Goal: Find specific page/section: Find specific page/section

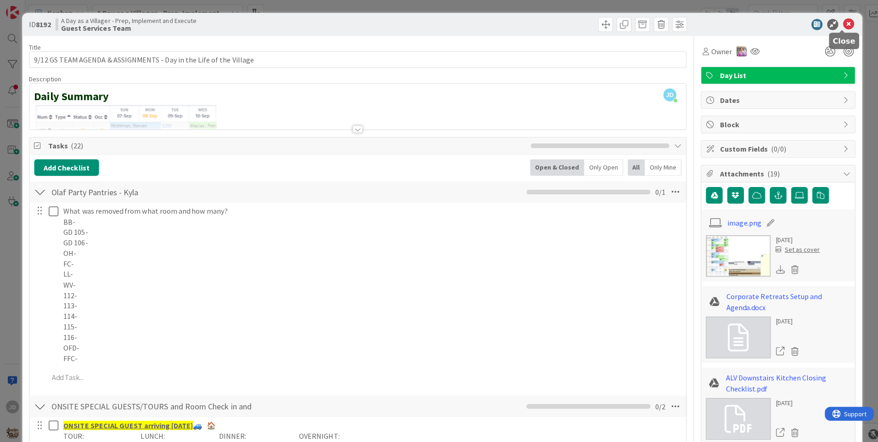
click at [837, 24] on icon at bounding box center [842, 24] width 11 height 11
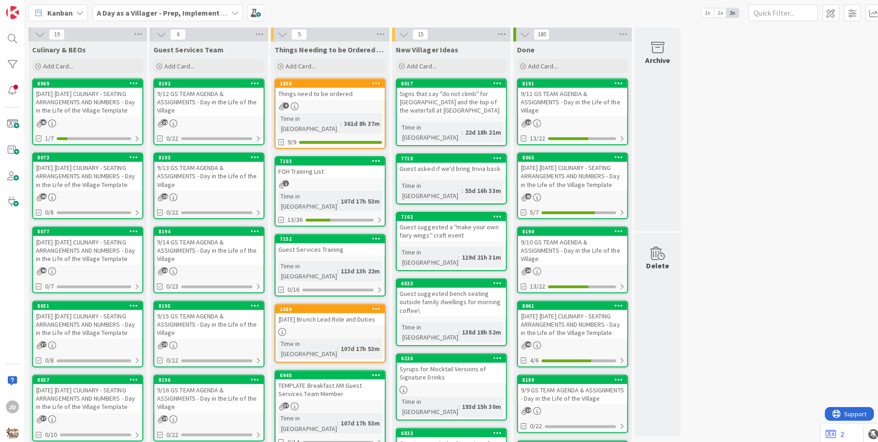
click at [119, 102] on div "[DATE] [DATE] CULINARY - SEATING ARRANGEMENTS AND NUMBERS - Day in the Life of …" at bounding box center [87, 101] width 108 height 28
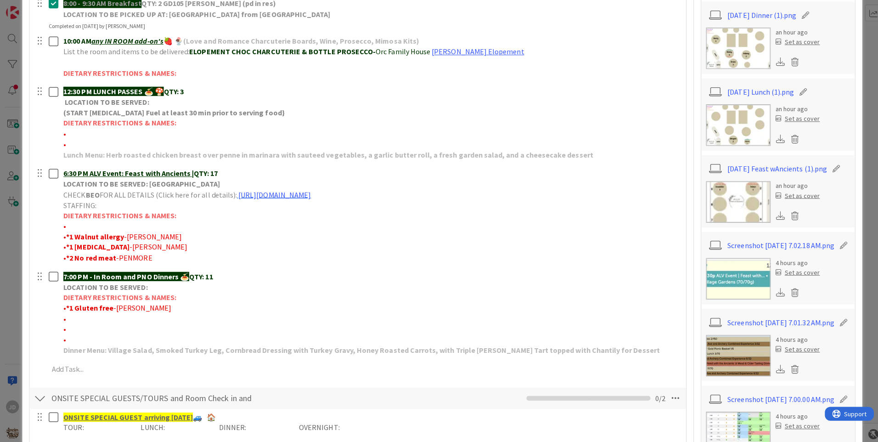
scroll to position [228, 0]
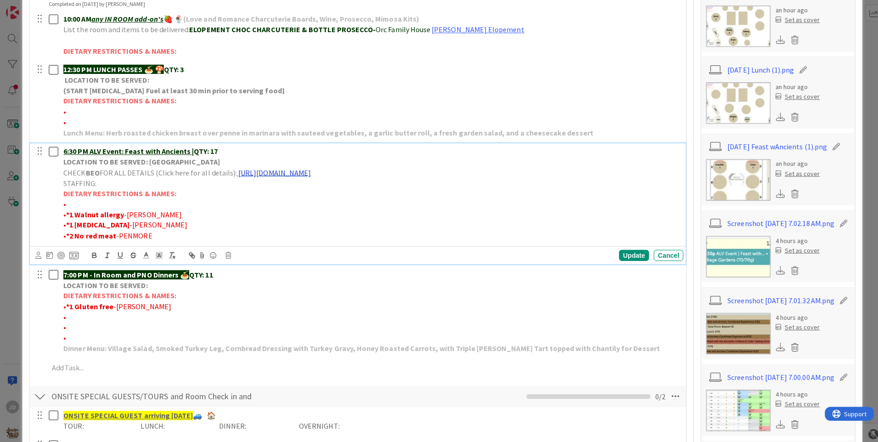
click at [309, 169] on link "[URL][DOMAIN_NAME]" at bounding box center [273, 171] width 72 height 9
click at [377, 191] on link "[URL][DOMAIN_NAME]" at bounding box center [345, 189] width 63 height 12
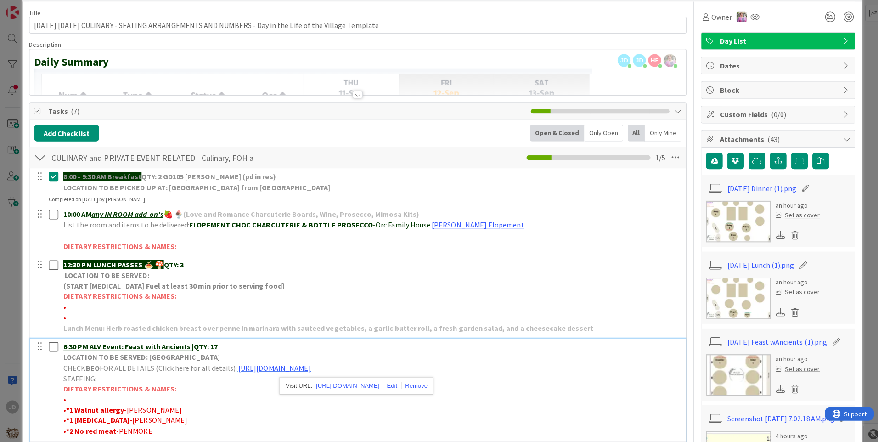
scroll to position [0, 0]
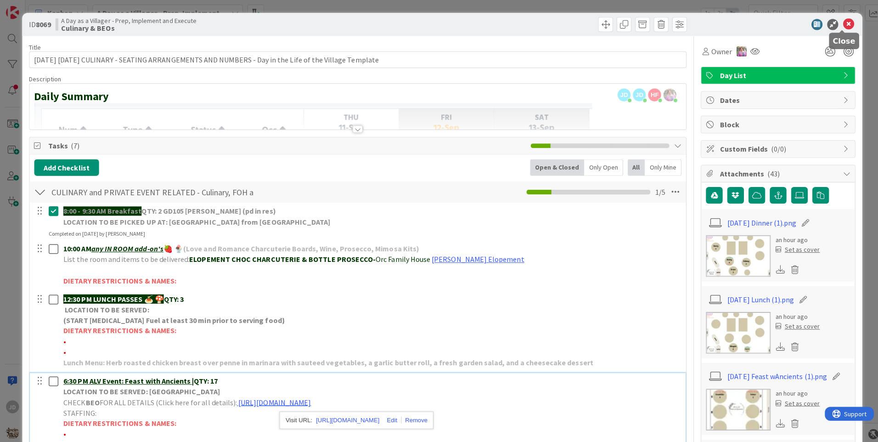
click at [837, 23] on icon at bounding box center [842, 24] width 11 height 11
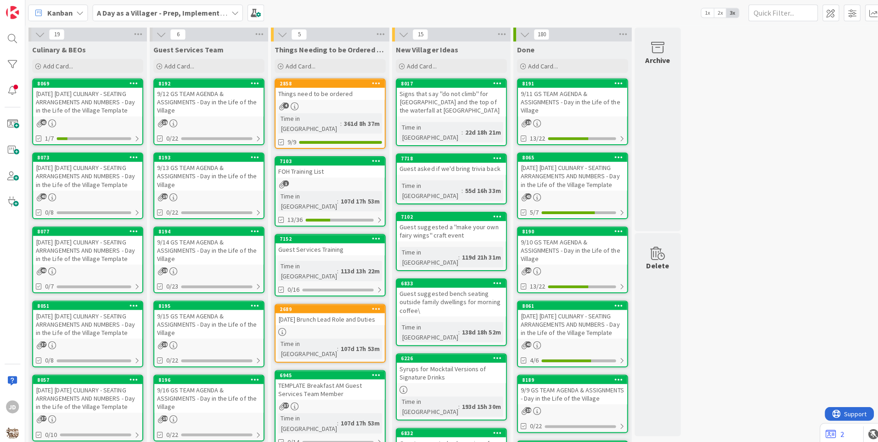
click at [199, 92] on div "9/12 GS TEAM AGENDA & ASSIGNMENTS - Day in the Life of the Village" at bounding box center [207, 101] width 108 height 28
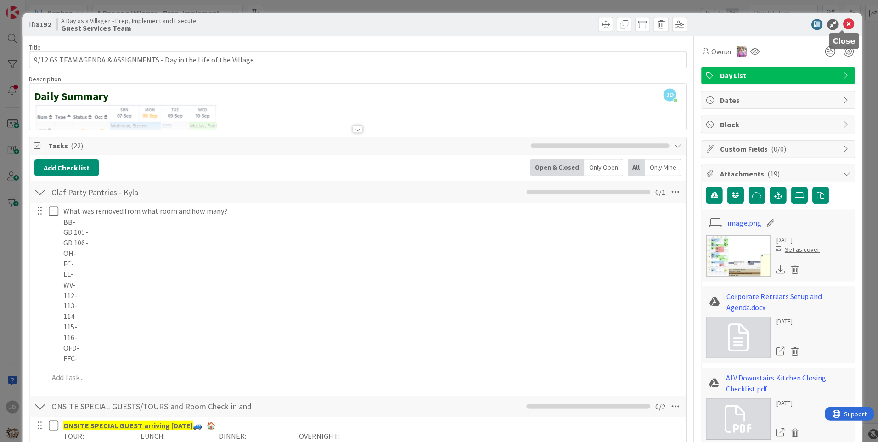
click at [837, 26] on icon at bounding box center [842, 24] width 11 height 11
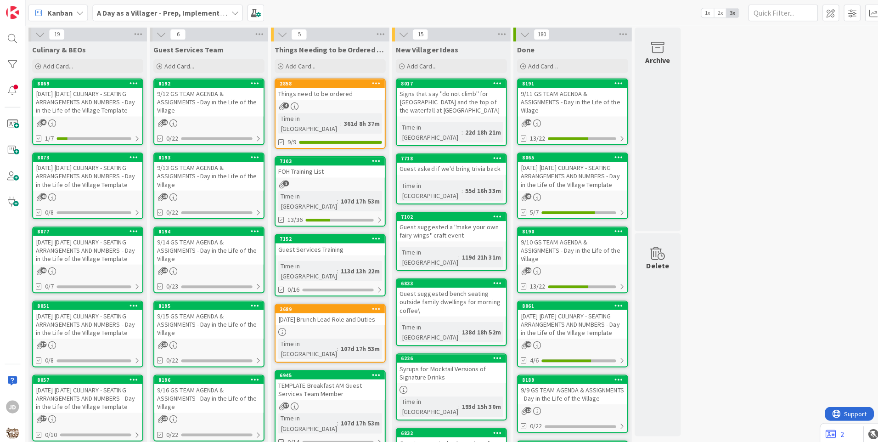
click at [214, 92] on div "9/12 GS TEAM AGENDA & ASSIGNMENTS - Day in the Life of the Village" at bounding box center [207, 101] width 108 height 28
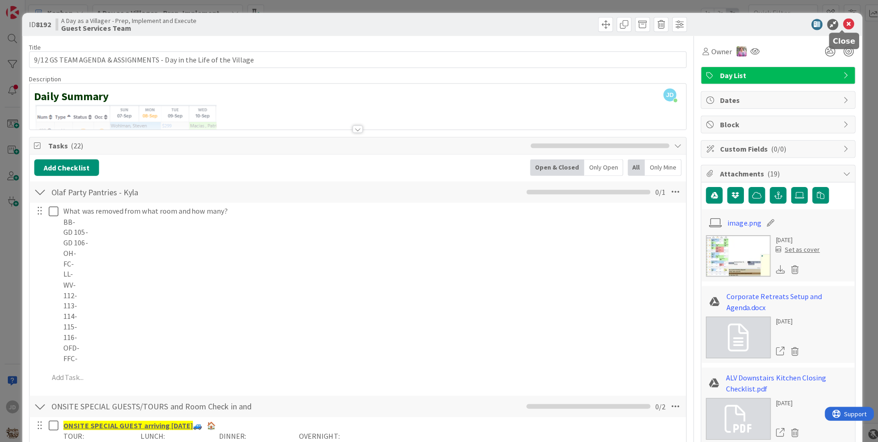
click at [838, 21] on icon at bounding box center [842, 24] width 11 height 11
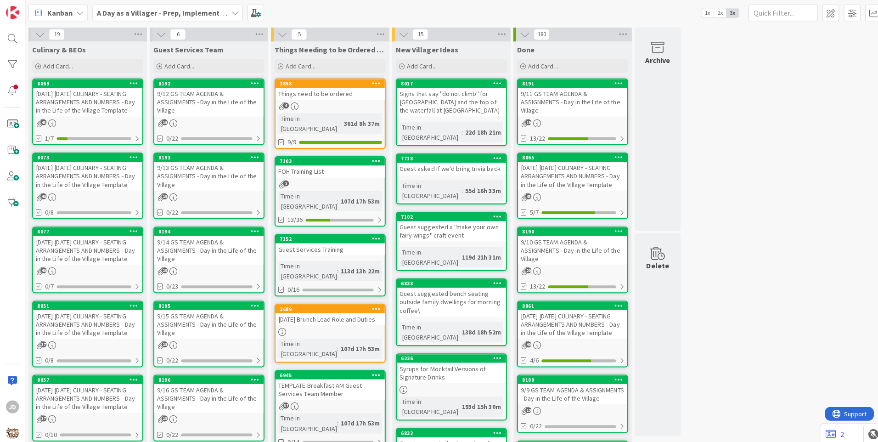
click at [222, 106] on div "9/12 GS TEAM AGENDA & ASSIGNMENTS - Day in the Life of the Village" at bounding box center [207, 101] width 108 height 28
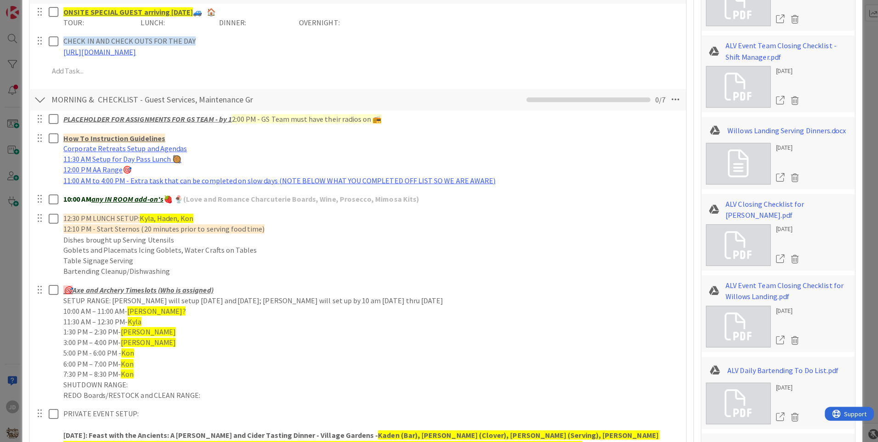
scroll to position [137, 0]
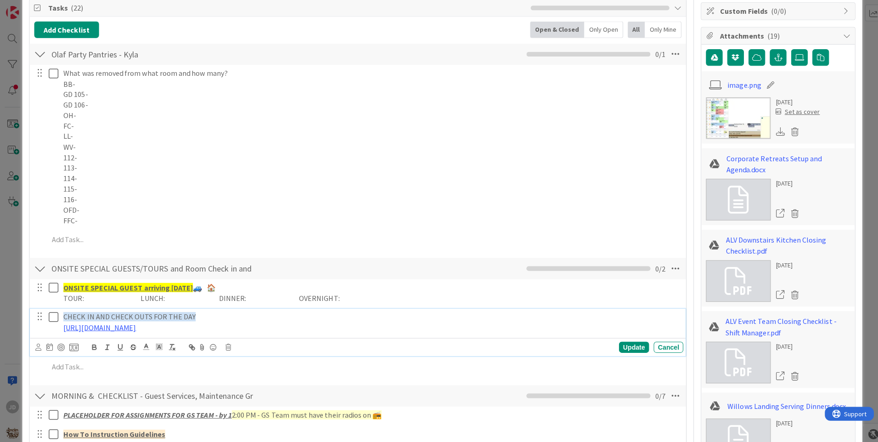
click at [448, 324] on p "[URL][DOMAIN_NAME]" at bounding box center [369, 325] width 612 height 11
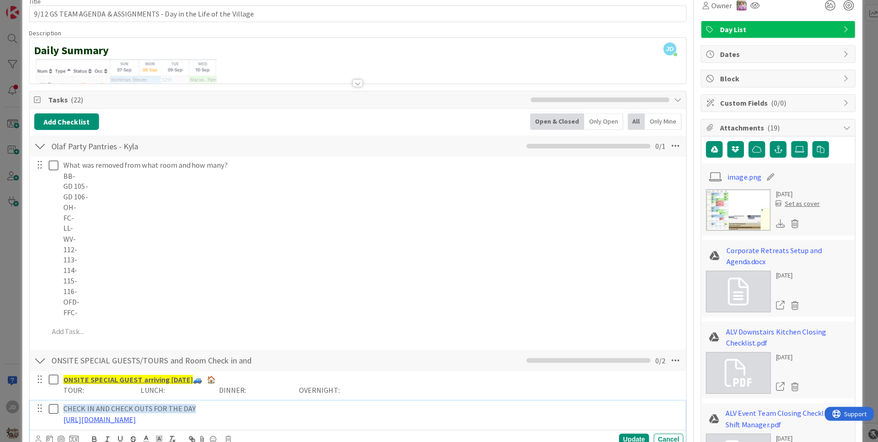
scroll to position [0, 0]
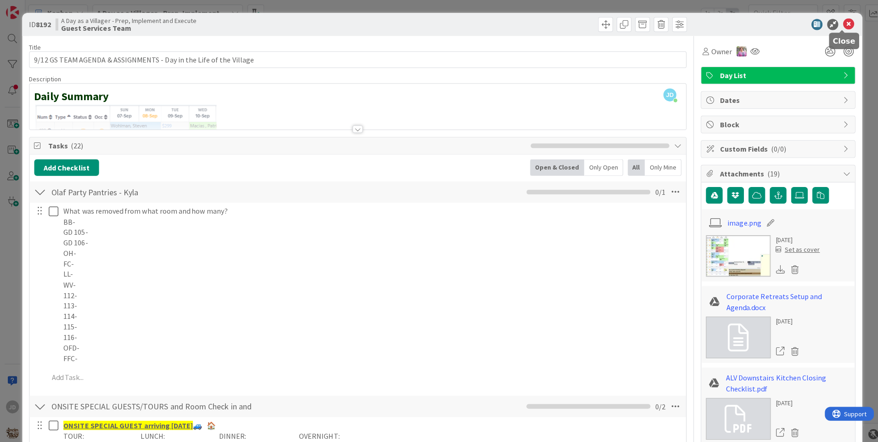
click at [837, 19] on icon at bounding box center [842, 24] width 11 height 11
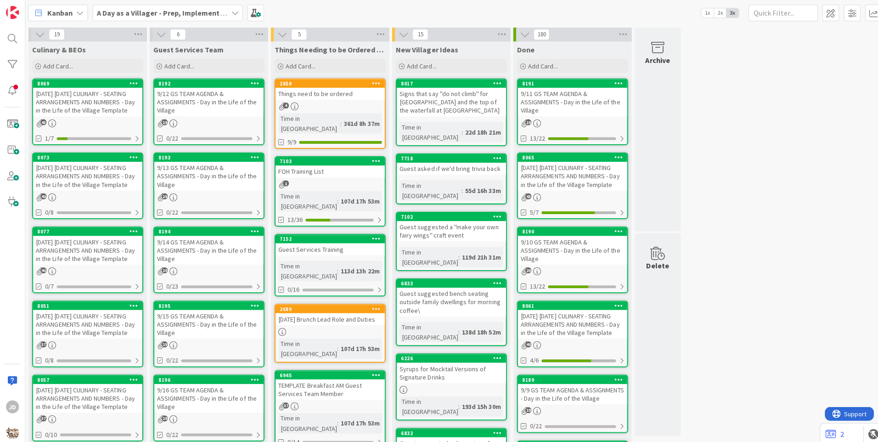
click at [80, 96] on div "[DATE] [DATE] CULINARY - SEATING ARRANGEMENTS AND NUMBERS - Day in the Life of …" at bounding box center [87, 101] width 108 height 28
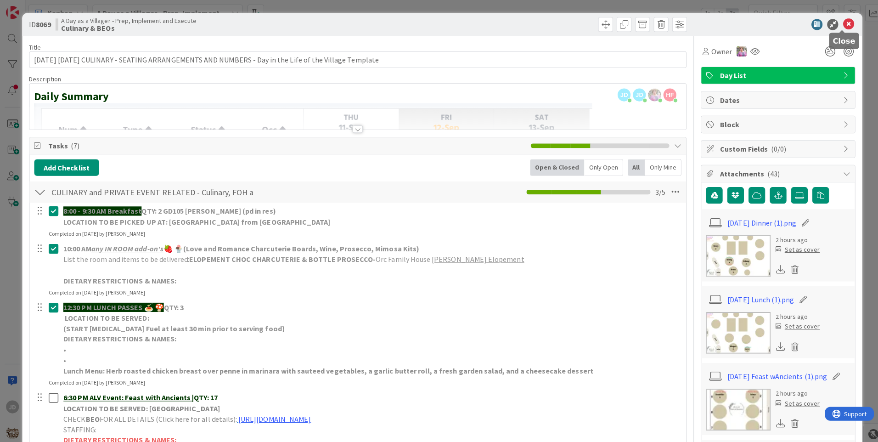
click at [838, 26] on icon at bounding box center [842, 24] width 11 height 11
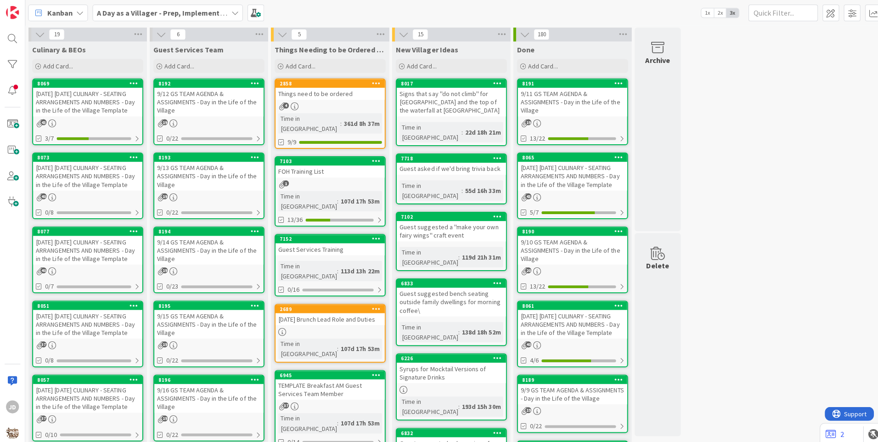
click at [196, 166] on div "9/13 GS TEAM AGENDA & ASSIGNMENTS - Day in the Life of the Village" at bounding box center [207, 175] width 108 height 28
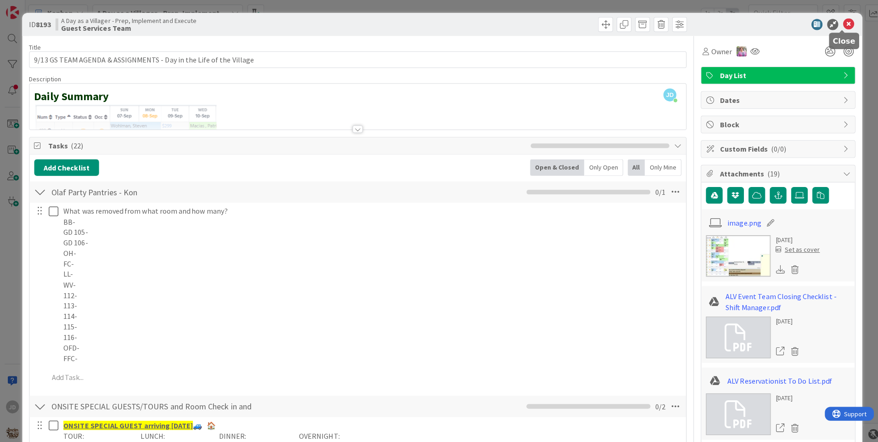
click at [837, 25] on icon at bounding box center [842, 24] width 11 height 11
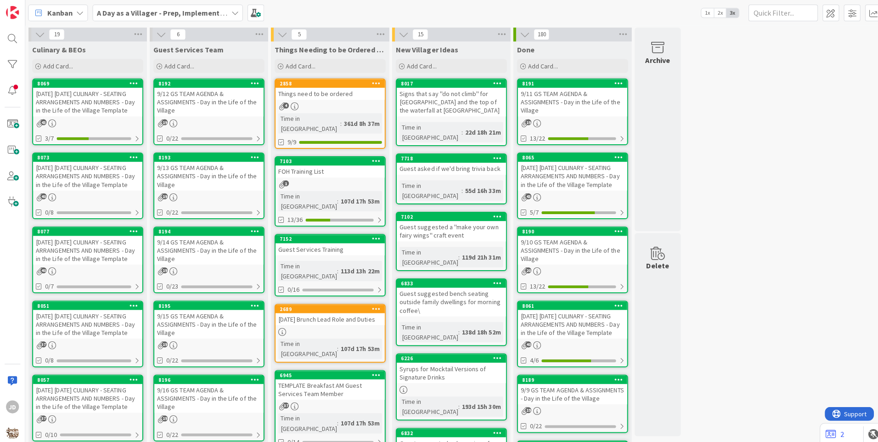
click at [96, 189] on div "[DATE] [DATE] CULINARY - SEATING ARRANGEMENTS AND NUMBERS - Day in the Life of …" at bounding box center [87, 175] width 108 height 28
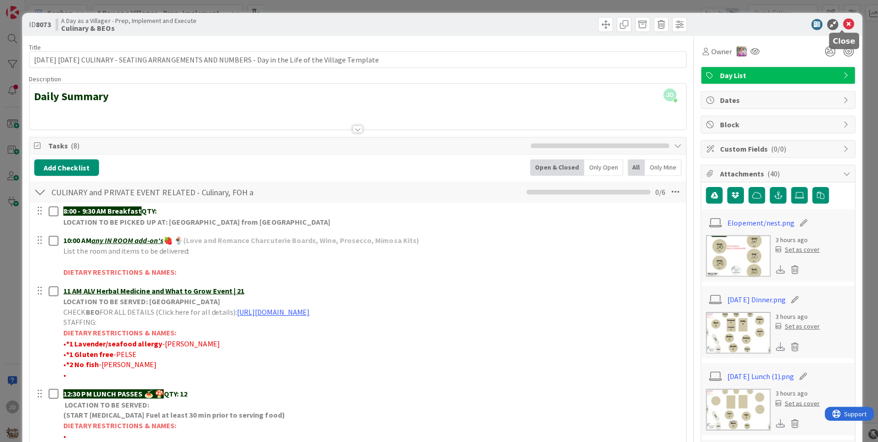
click at [837, 22] on icon at bounding box center [842, 24] width 11 height 11
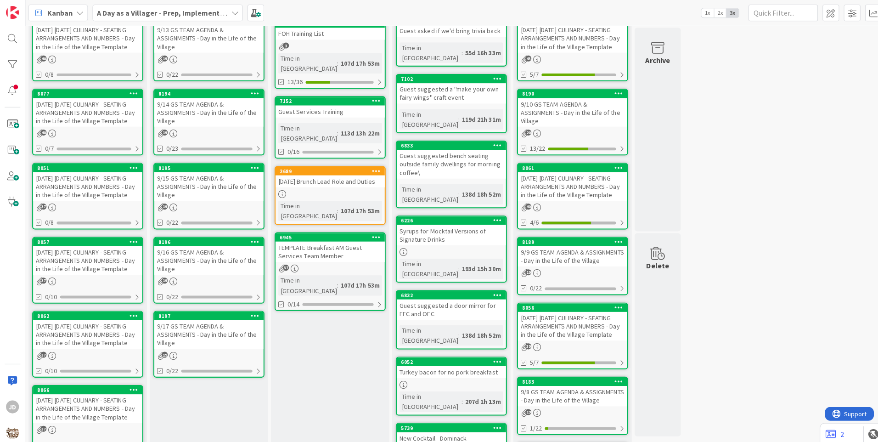
click at [198, 51] on div "9/13 GS TEAM AGENDA & ASSIGNMENTS - Day in the Life of the Village" at bounding box center [207, 38] width 108 height 28
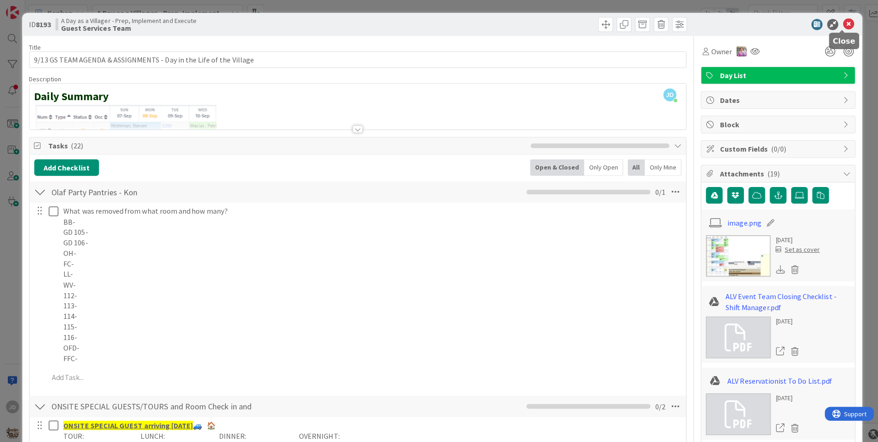
click at [837, 24] on icon at bounding box center [842, 24] width 11 height 11
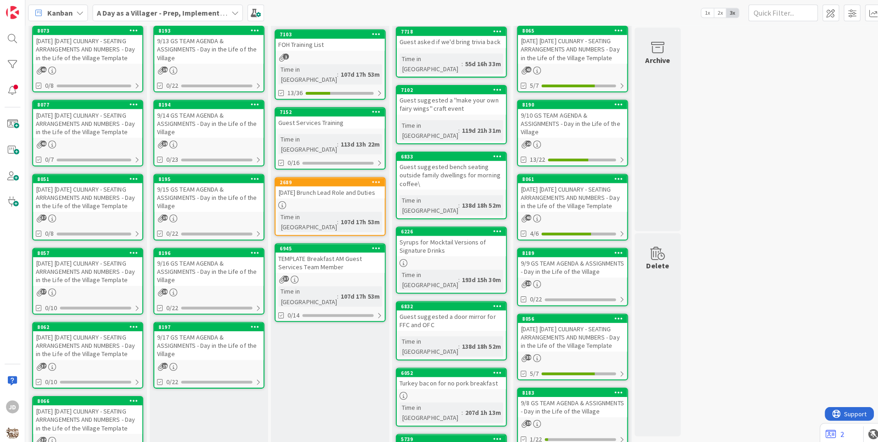
click at [105, 137] on div "[DATE] [DATE] CULINARY - SEATING ARRANGEMENTS AND NUMBERS - Day in the Life of …" at bounding box center [87, 122] width 108 height 28
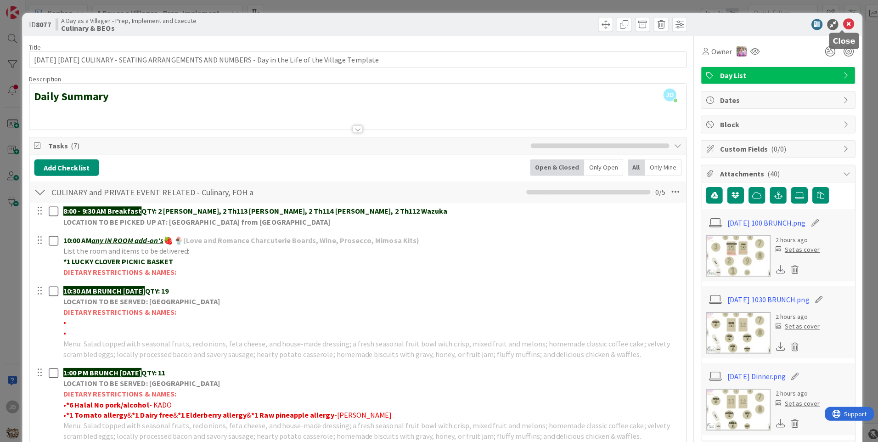
click at [839, 28] on icon at bounding box center [842, 24] width 11 height 11
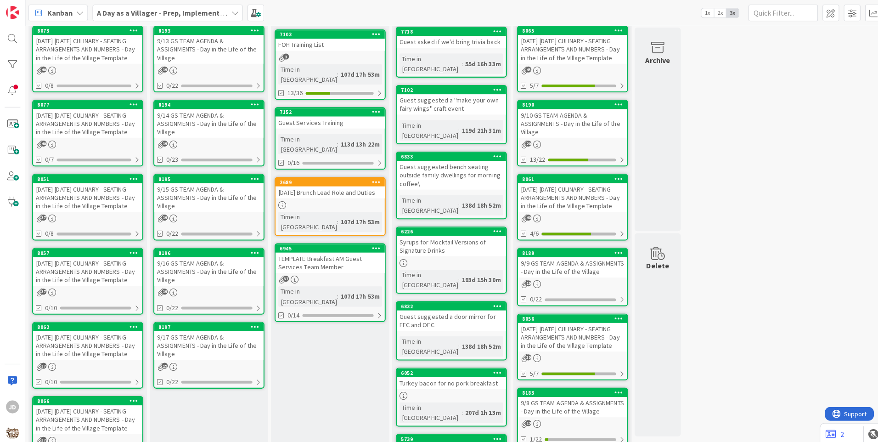
click at [105, 55] on div "[DATE] [DATE] CULINARY - SEATING ARRANGEMENTS AND NUMBERS - Day in the Life of …" at bounding box center [87, 49] width 108 height 28
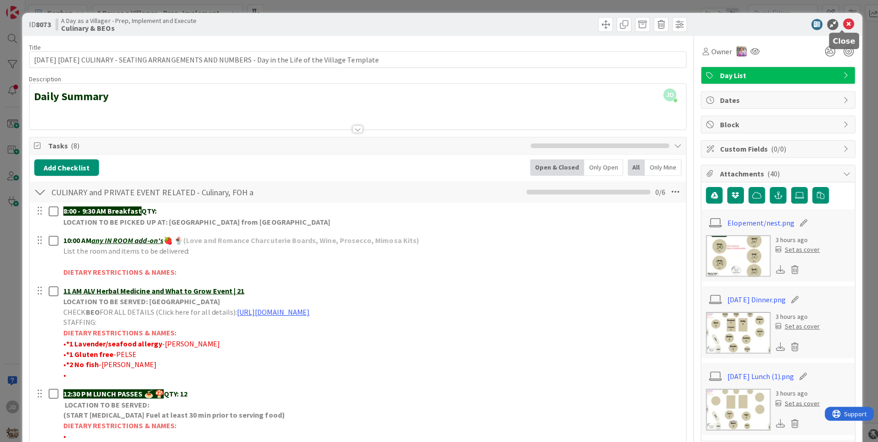
click at [840, 28] on icon at bounding box center [842, 24] width 11 height 11
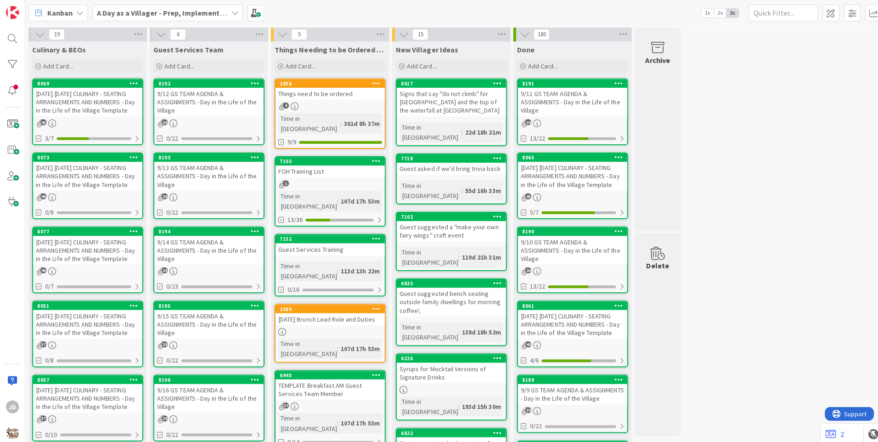
click at [68, 106] on div "[DATE] [DATE] CULINARY - SEATING ARRANGEMENTS AND NUMBERS - Day in the Life of …" at bounding box center [87, 101] width 108 height 28
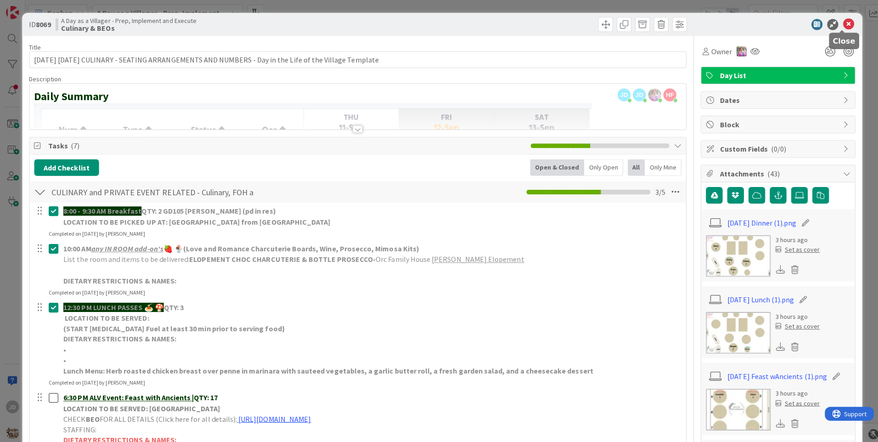
click at [837, 22] on icon at bounding box center [842, 24] width 11 height 11
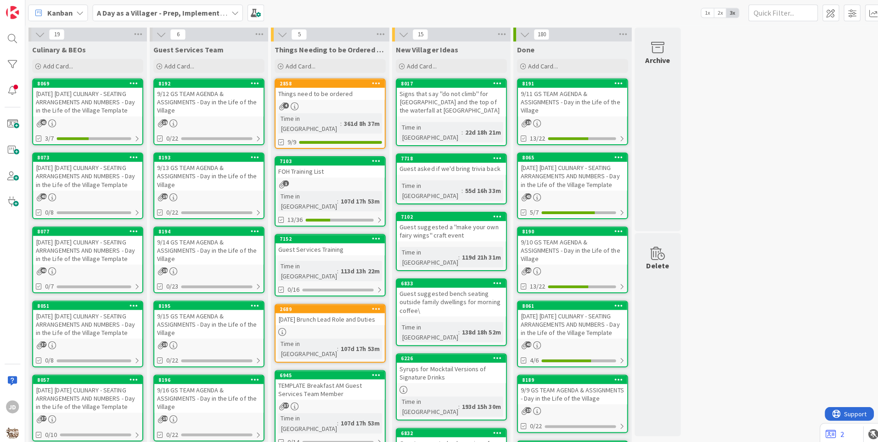
click at [184, 97] on div "9/12 GS TEAM AGENDA & ASSIGNMENTS - Day in the Life of the Village" at bounding box center [207, 101] width 108 height 28
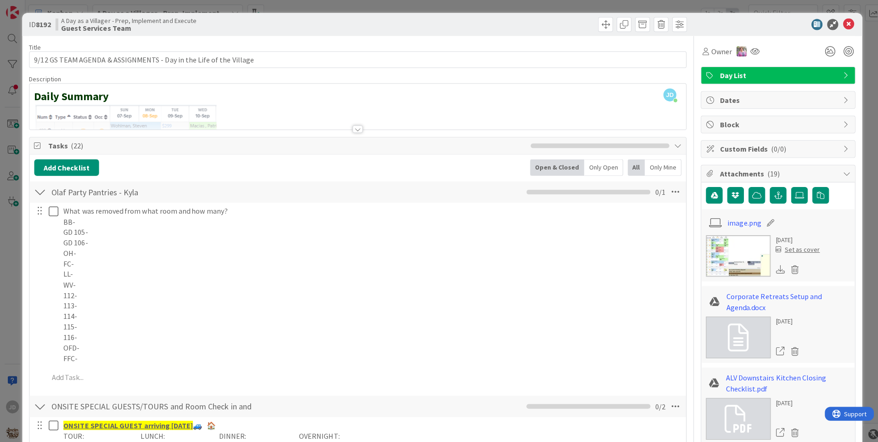
click at [42, 190] on div at bounding box center [40, 190] width 12 height 17
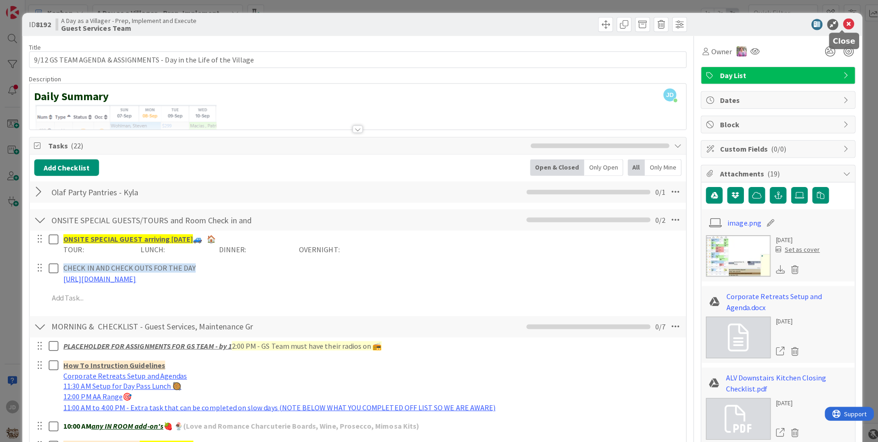
click at [839, 20] on icon at bounding box center [842, 24] width 11 height 11
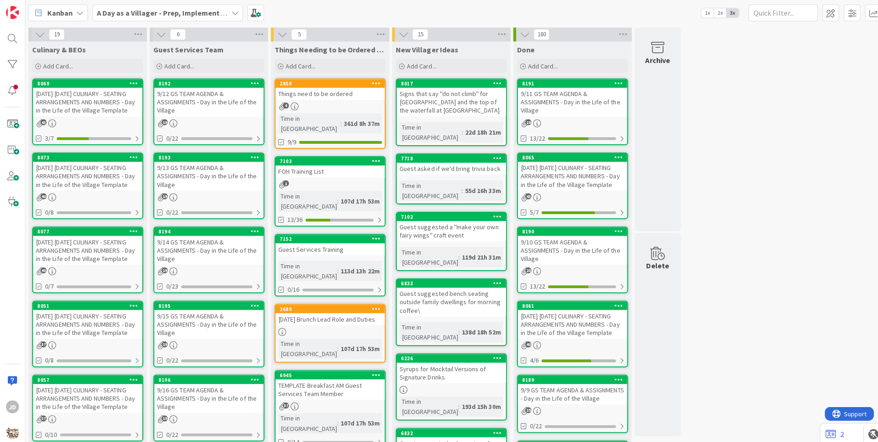
click at [184, 107] on div "9/12 GS TEAM AGENDA & ASSIGNMENTS - Day in the Life of the Village" at bounding box center [207, 101] width 108 height 28
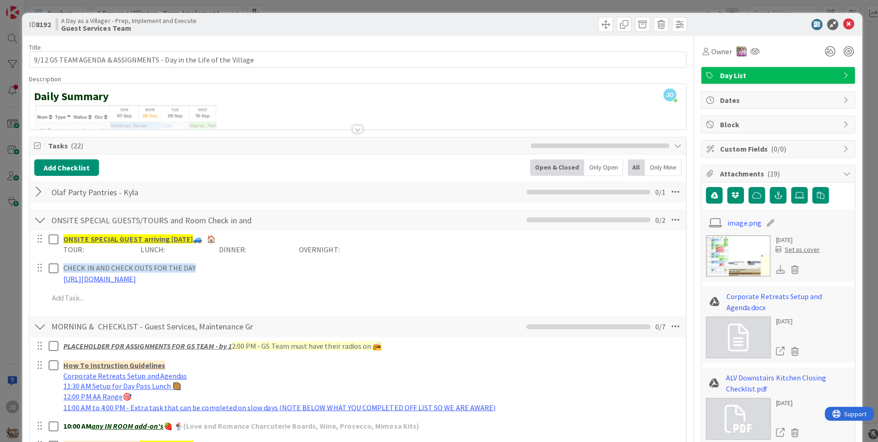
click at [40, 193] on div at bounding box center [40, 190] width 12 height 17
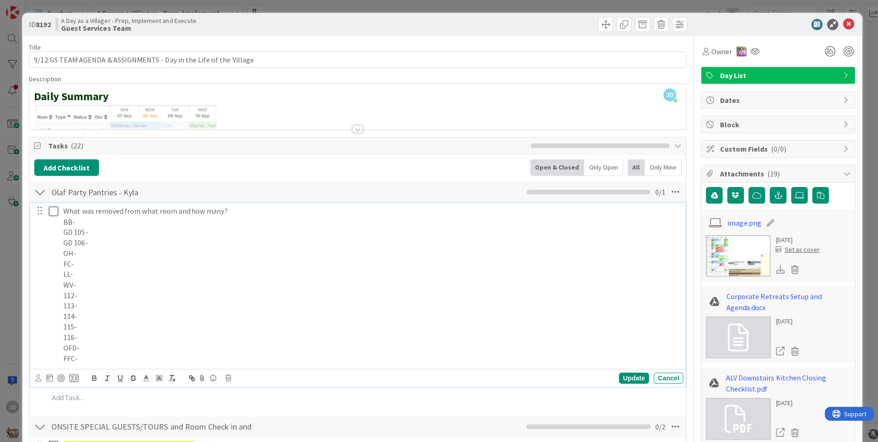
click at [108, 343] on p "OFD-" at bounding box center [369, 345] width 612 height 11
click at [627, 377] on div "Update" at bounding box center [630, 375] width 30 height 11
click at [89, 268] on p "LL-" at bounding box center [369, 272] width 612 height 11
click at [623, 380] on div "Update Cancel" at bounding box center [356, 375] width 643 height 13
click at [623, 378] on div "Update" at bounding box center [630, 375] width 30 height 11
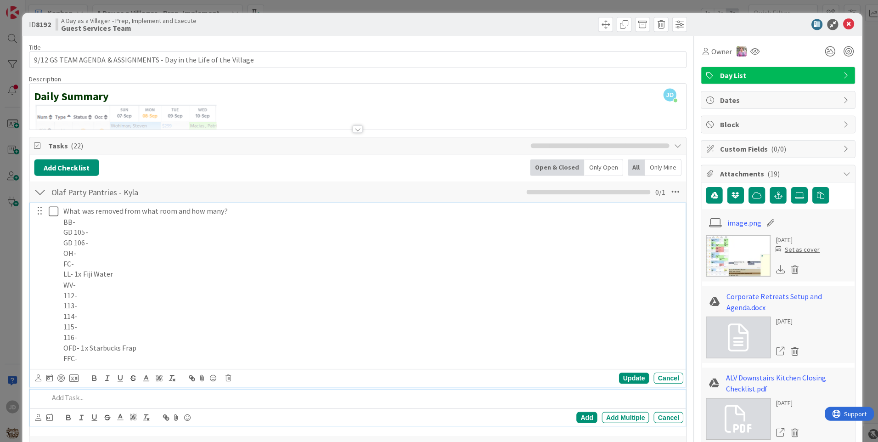
drag, startPoint x: 622, startPoint y: 378, endPoint x: 99, endPoint y: 267, distance: 534.0
click at [99, 267] on p "LL- 1x Fiji Water" at bounding box center [369, 272] width 612 height 11
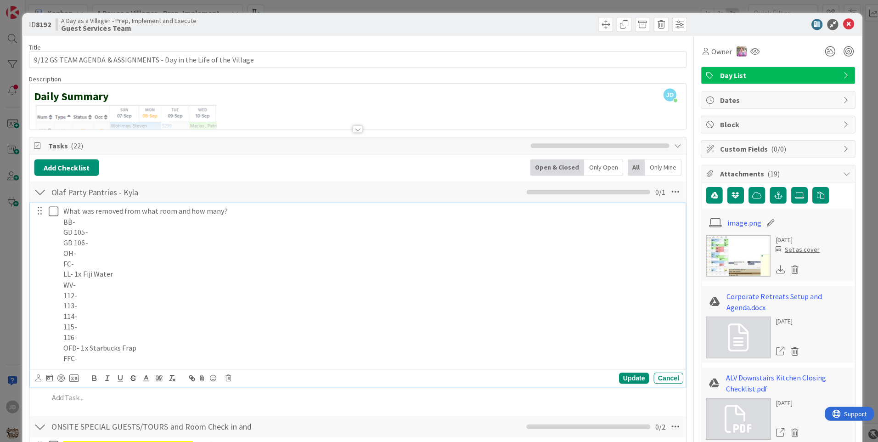
click at [92, 250] on p "OH-" at bounding box center [369, 251] width 612 height 11
click at [617, 378] on div "Update" at bounding box center [630, 375] width 30 height 11
click at [54, 213] on icon at bounding box center [53, 209] width 10 height 11
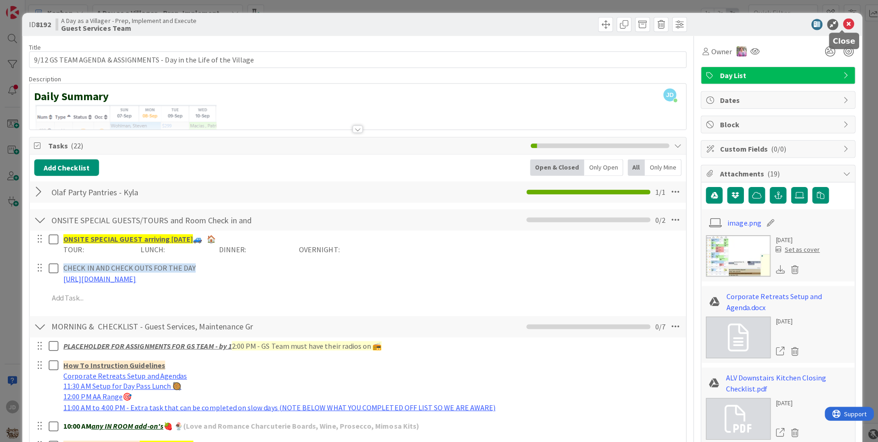
click at [837, 24] on icon at bounding box center [842, 24] width 11 height 11
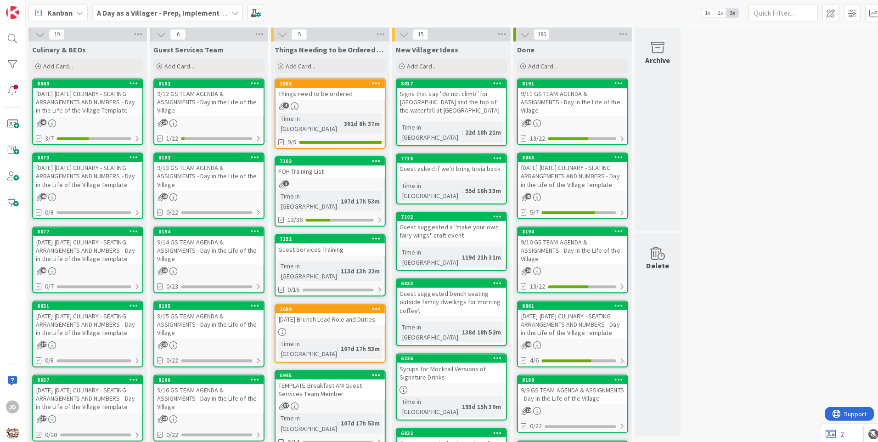
click at [78, 93] on div "[DATE] [DATE] CULINARY - SEATING ARRANGEMENTS AND NUMBERS - Day in the Life of …" at bounding box center [87, 101] width 108 height 28
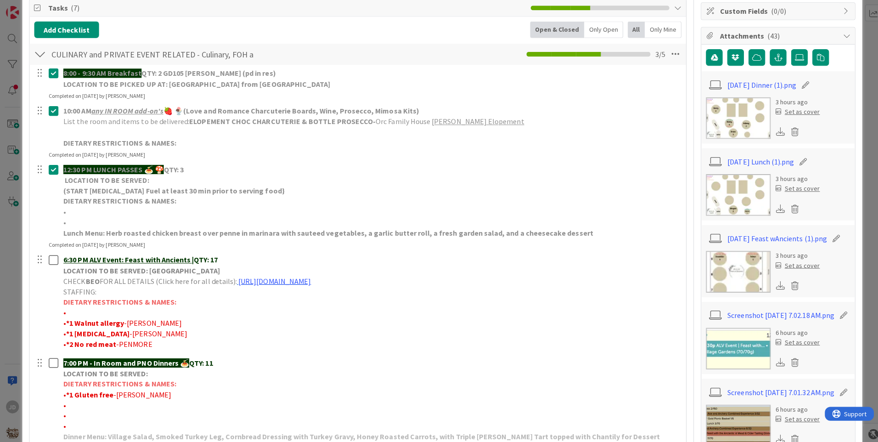
click at [719, 271] on img at bounding box center [733, 269] width 64 height 41
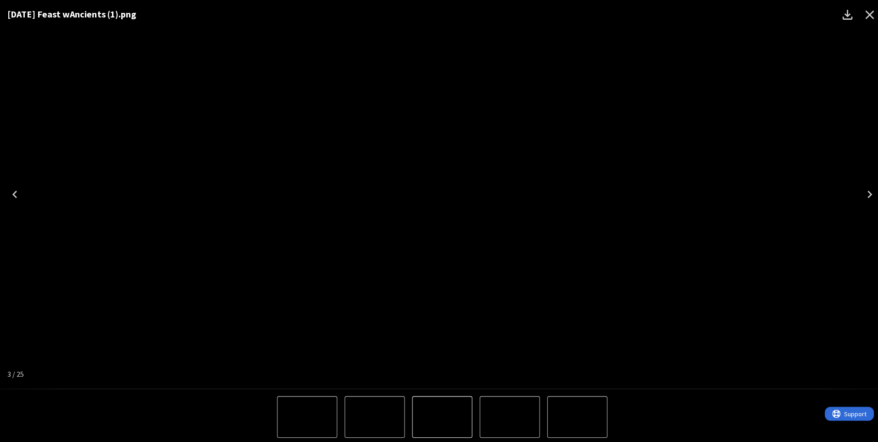
click at [864, 10] on icon "Close" at bounding box center [863, 14] width 15 height 15
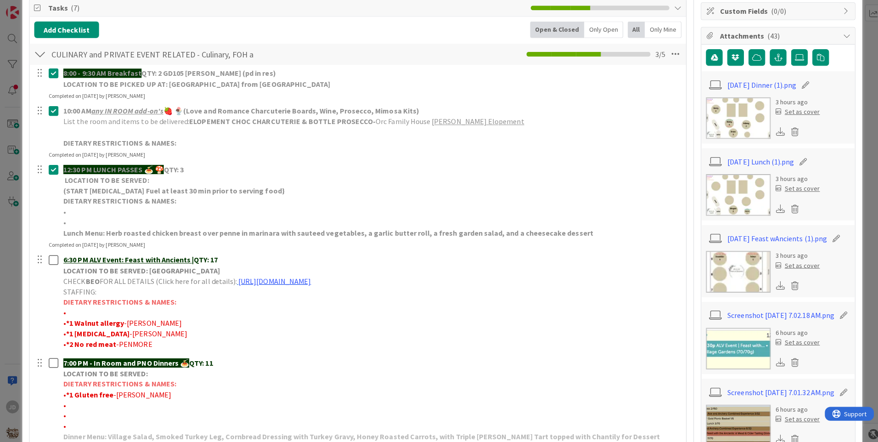
click at [722, 107] on img at bounding box center [733, 116] width 64 height 41
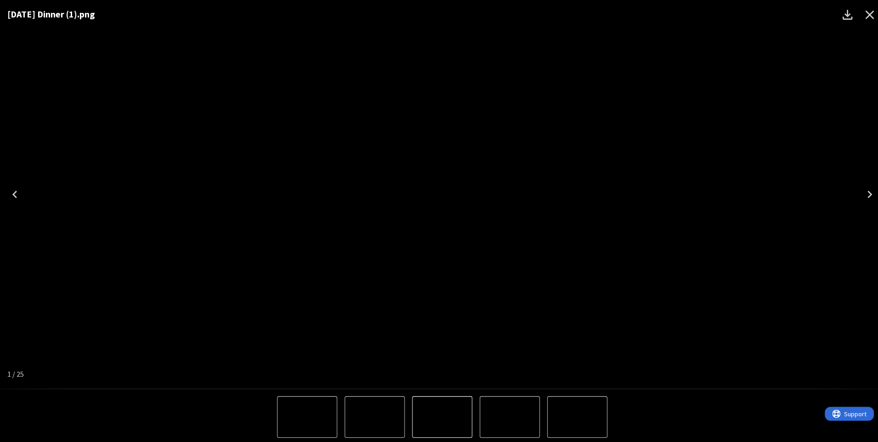
click at [859, 17] on icon "Close" at bounding box center [863, 14] width 15 height 15
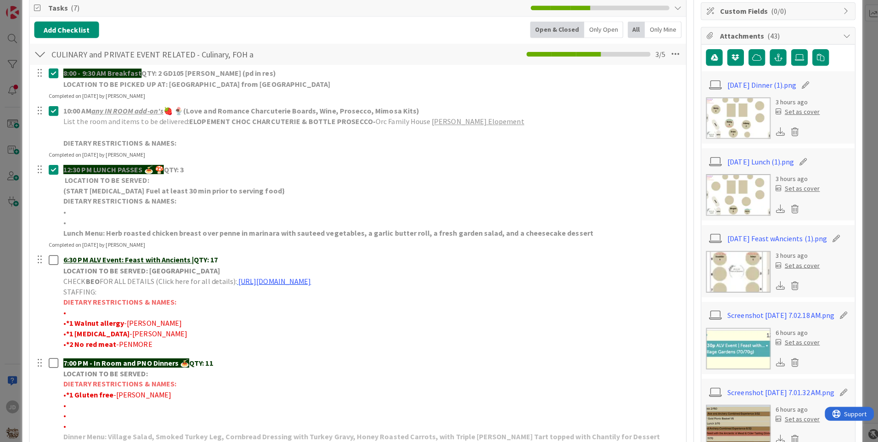
click at [712, 268] on img at bounding box center [733, 269] width 64 height 41
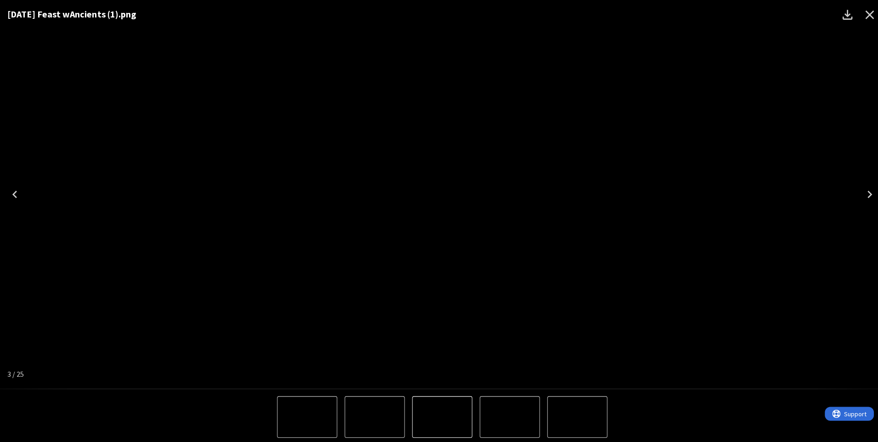
click at [868, 13] on icon "Close" at bounding box center [863, 14] width 15 height 15
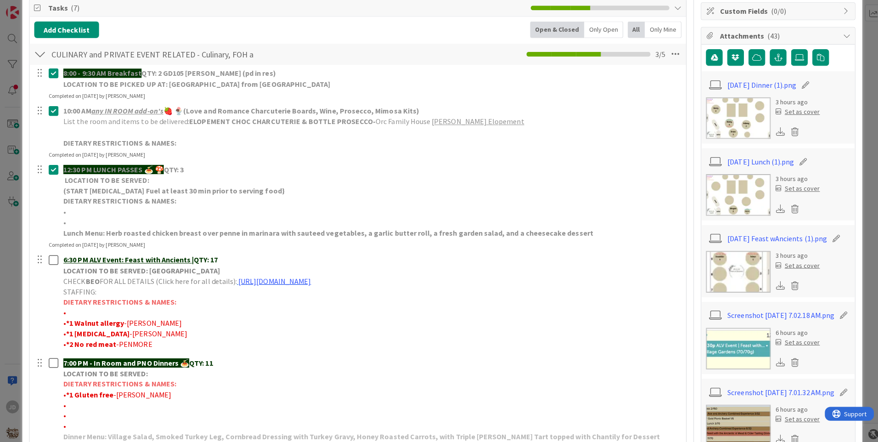
click at [725, 128] on img at bounding box center [733, 116] width 64 height 41
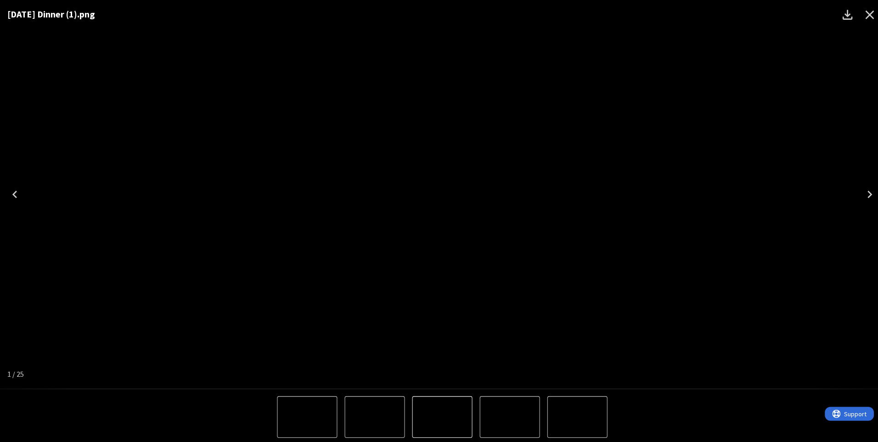
click at [863, 10] on icon "Close" at bounding box center [863, 14] width 15 height 15
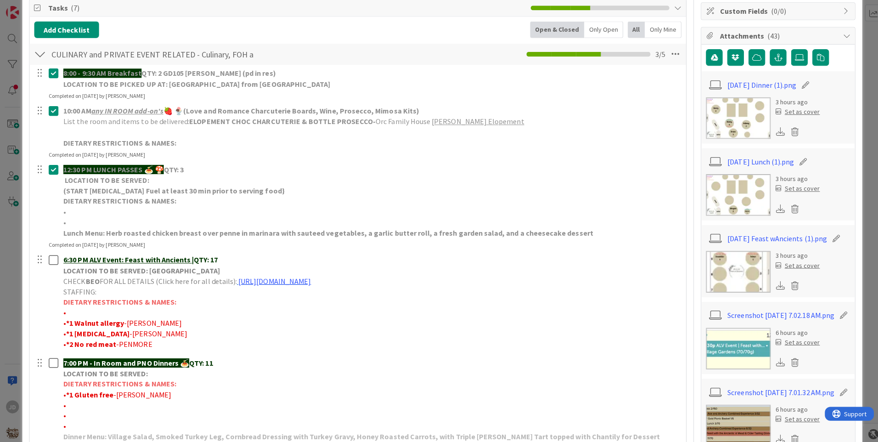
click at [737, 265] on img at bounding box center [733, 269] width 64 height 41
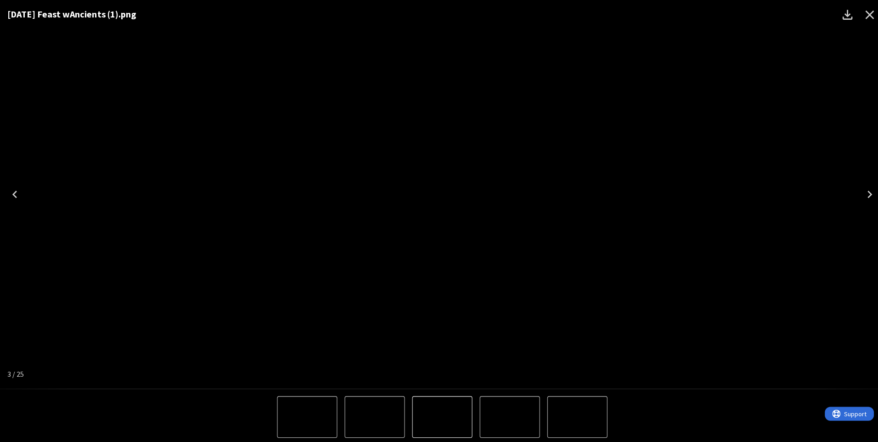
click at [859, 13] on icon "Close" at bounding box center [863, 14] width 15 height 15
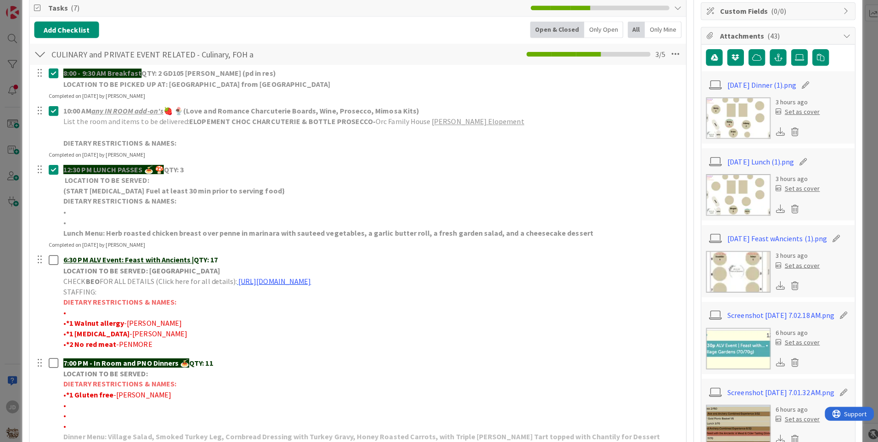
click at [705, 262] on img at bounding box center [733, 269] width 64 height 41
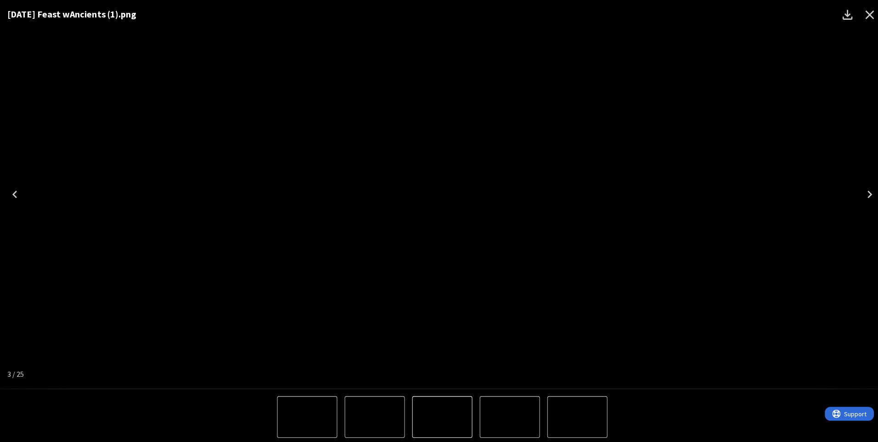
click at [861, 18] on icon "Close" at bounding box center [864, 15] width 9 height 9
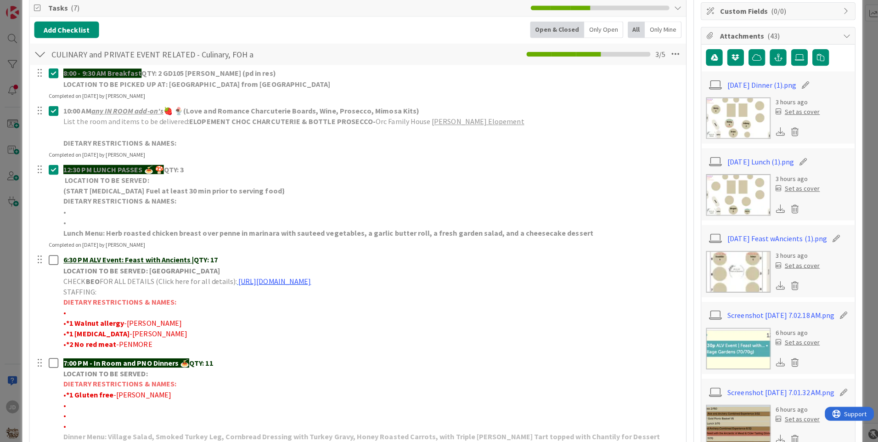
click at [724, 121] on img at bounding box center [733, 116] width 64 height 41
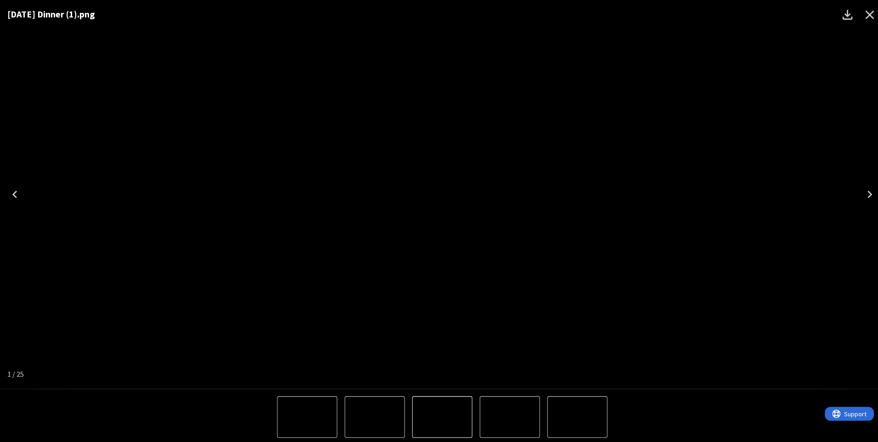
click at [857, 14] on icon "Close" at bounding box center [863, 14] width 15 height 15
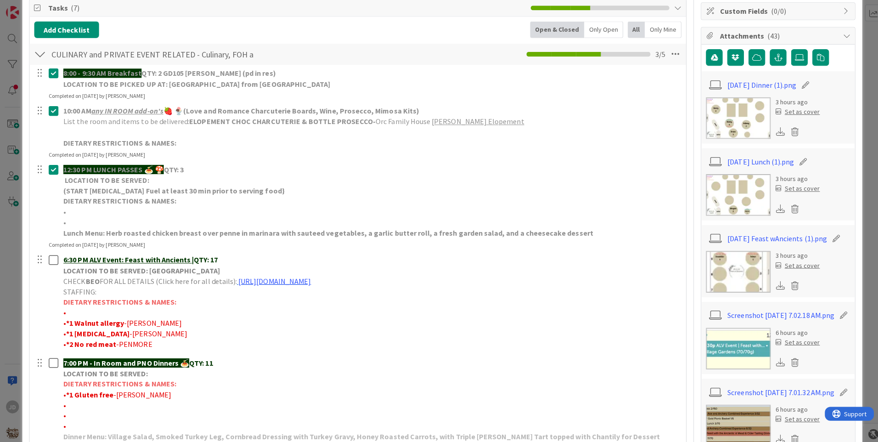
click at [724, 261] on img at bounding box center [733, 269] width 64 height 41
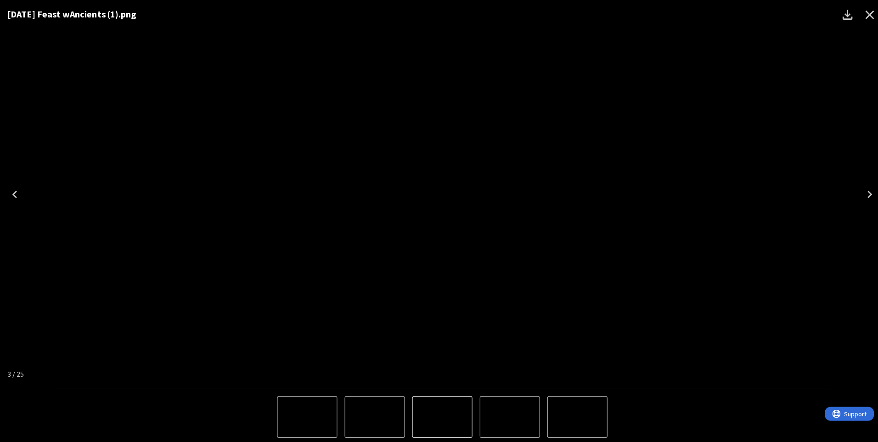
click at [868, 15] on icon "Close" at bounding box center [863, 14] width 15 height 15
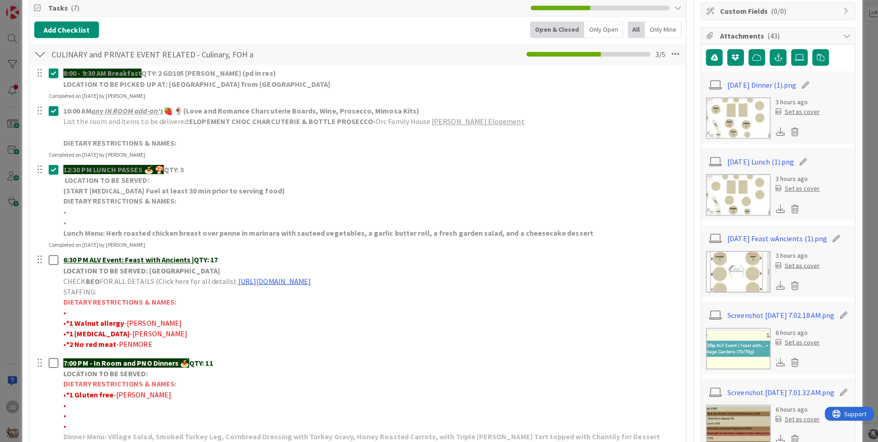
click at [744, 128] on img at bounding box center [733, 116] width 64 height 41
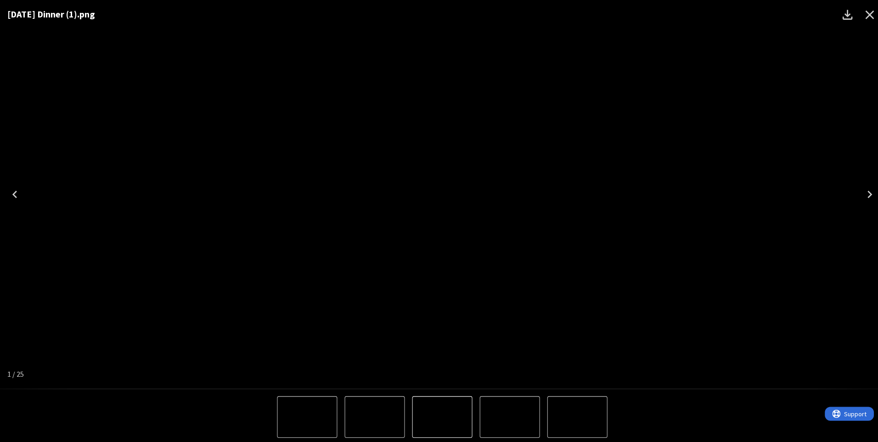
click at [862, 22] on button "Close" at bounding box center [864, 15] width 22 height 22
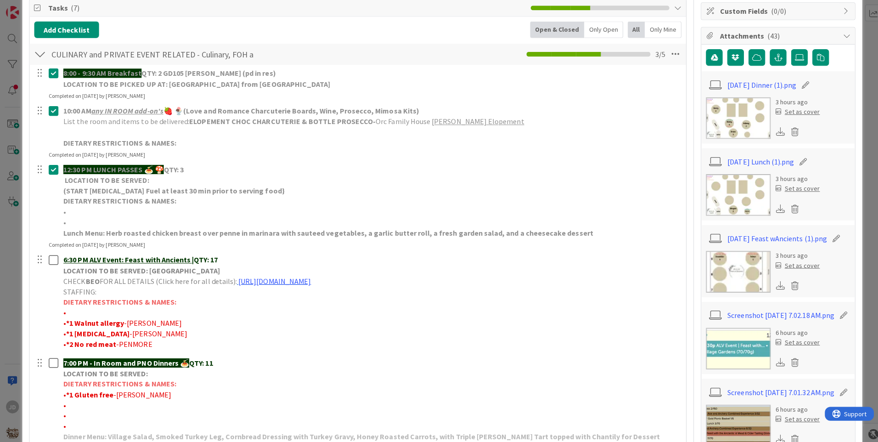
click at [723, 253] on img at bounding box center [733, 269] width 64 height 41
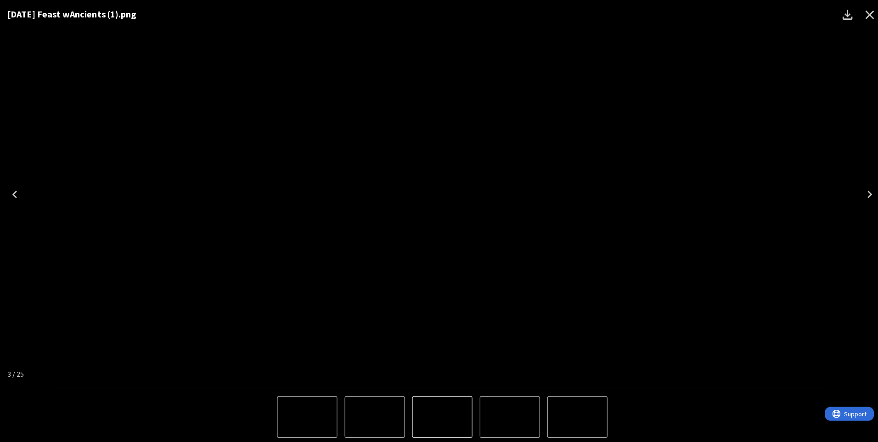
click at [253, 433] on div "Lightbox" at bounding box center [439, 414] width 878 height 56
click at [865, 14] on icon "Close" at bounding box center [864, 15] width 9 height 9
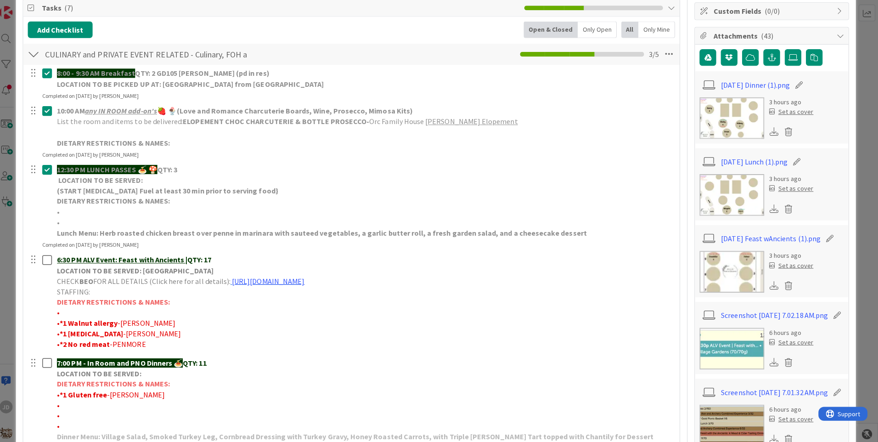
click at [715, 118] on img at bounding box center [733, 116] width 64 height 41
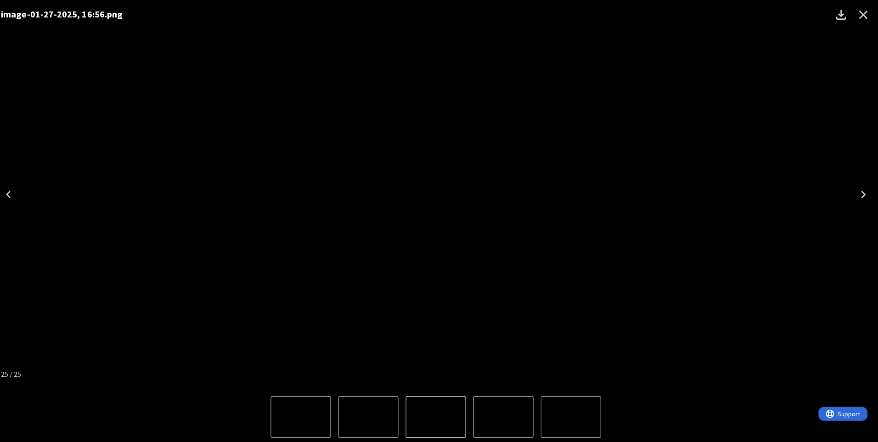
click at [861, 19] on icon "Close" at bounding box center [863, 14] width 15 height 15
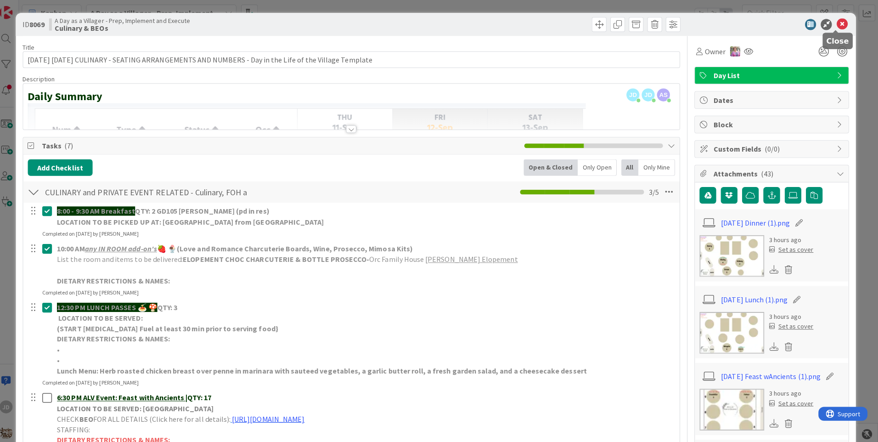
drag, startPoint x: 836, startPoint y: 22, endPoint x: 560, endPoint y: 9, distance: 276.4
click at [837, 22] on icon at bounding box center [842, 24] width 11 height 11
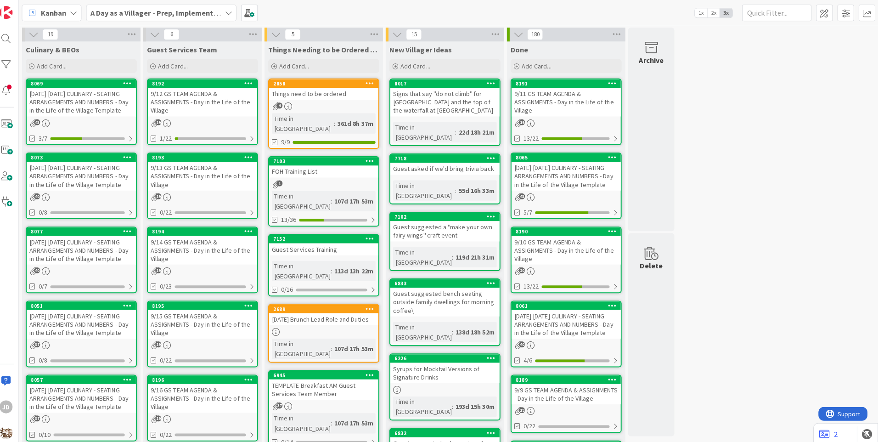
click at [192, 169] on div "9/13 GS TEAM AGENDA & ASSIGNMENTS - Day in the Life of the Village" at bounding box center [207, 175] width 108 height 28
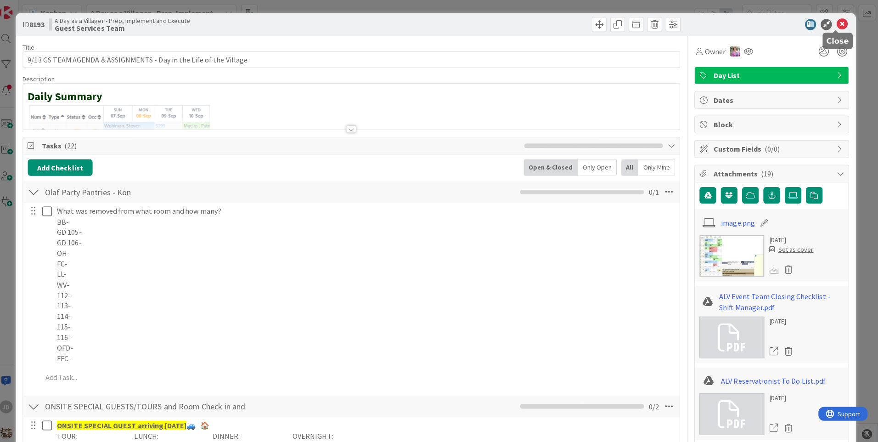
click at [837, 25] on icon at bounding box center [842, 24] width 11 height 11
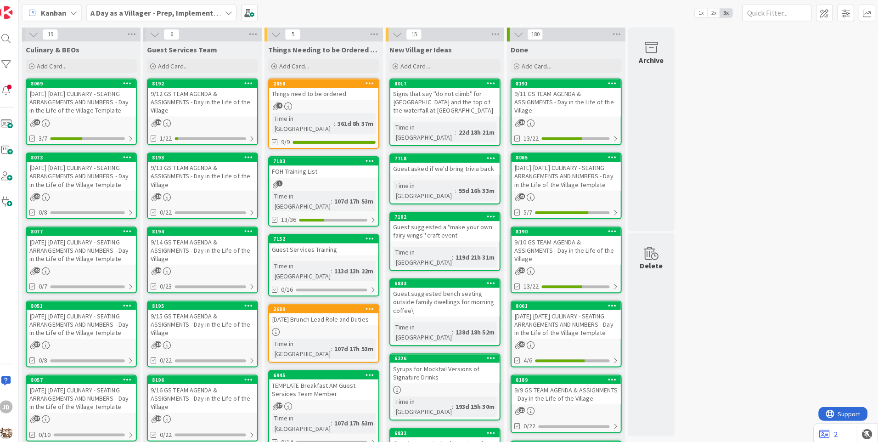
click at [85, 176] on div "[DATE] [DATE] CULINARY - SEATING ARRANGEMENTS AND NUMBERS - Day in the Life of …" at bounding box center [87, 175] width 108 height 28
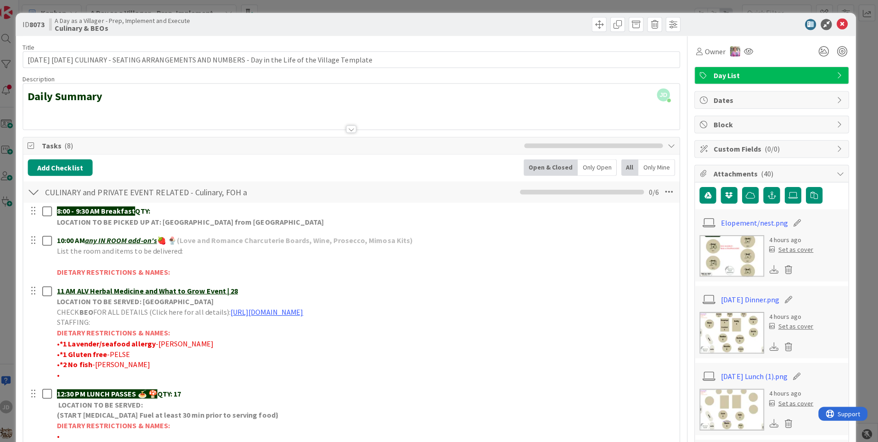
scroll to position [182, 0]
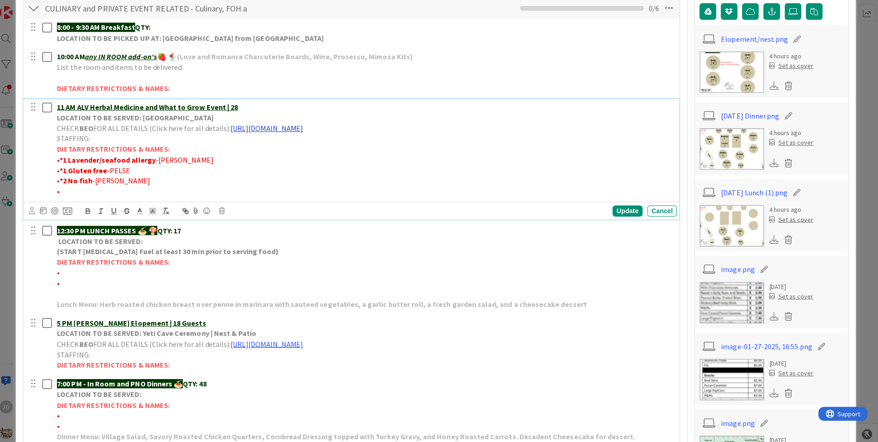
click at [294, 127] on link "[URL][DOMAIN_NAME]" at bounding box center [271, 127] width 72 height 9
click at [329, 148] on link "[URL][DOMAIN_NAME]" at bounding box center [347, 145] width 63 height 12
